Goal: Navigation & Orientation: Find specific page/section

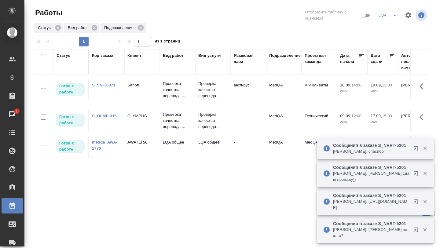
scroll to position [0, 97]
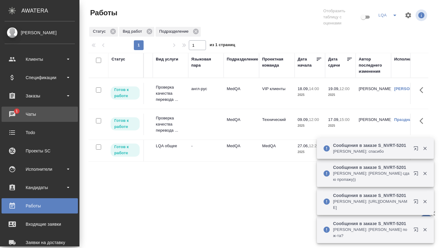
click at [14, 107] on link "1 Чаты" at bounding box center [40, 114] width 76 height 15
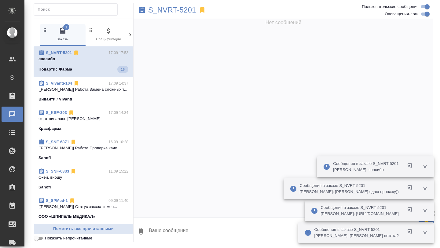
scroll to position [43735, 0]
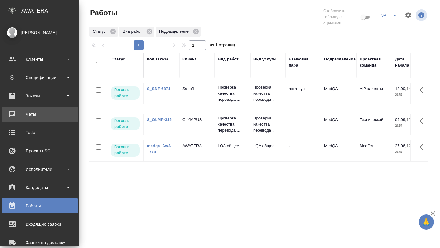
click at [28, 114] on div "Чаты" at bounding box center [40, 114] width 70 height 9
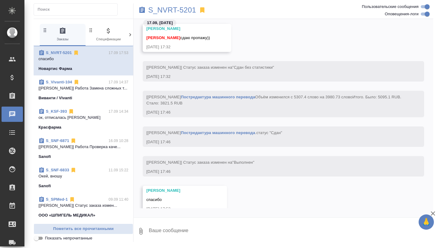
scroll to position [36724, 0]
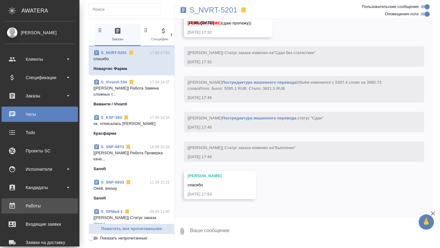
click at [34, 206] on div "Работы" at bounding box center [40, 205] width 70 height 9
